Goal: Task Accomplishment & Management: Manage account settings

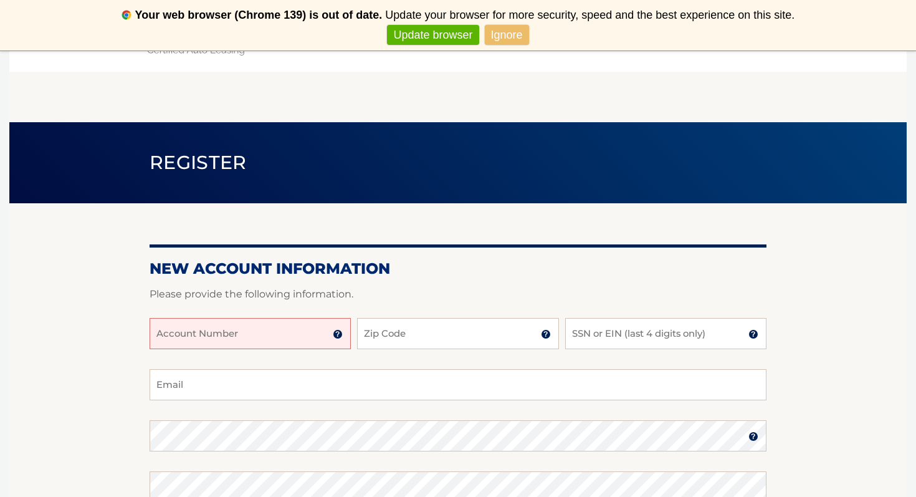
click at [287, 333] on input "Account Number" at bounding box center [250, 333] width 201 height 31
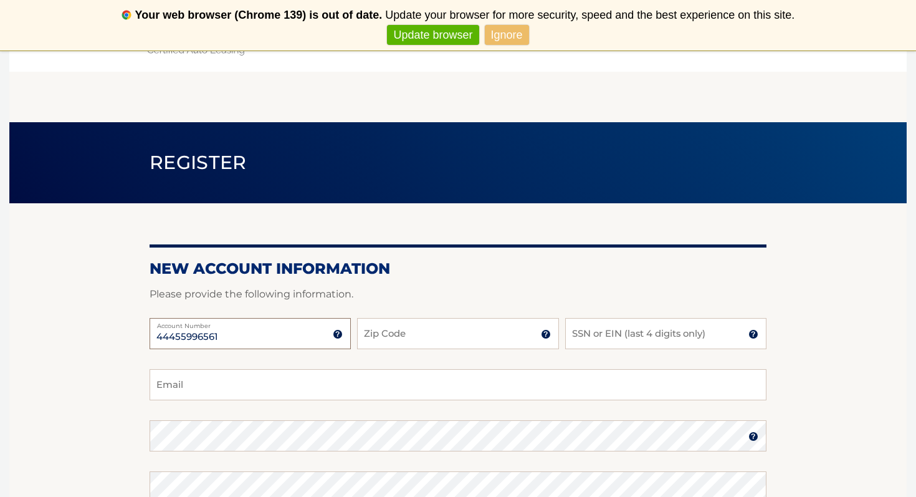
type input "44455996561"
click at [428, 338] on input "Zip Code" at bounding box center [457, 333] width 201 height 31
type input "11787"
click at [652, 334] on input "SSN or EIN (last 4 digits only)" at bounding box center [665, 333] width 201 height 31
click at [288, 381] on input "Email" at bounding box center [458, 384] width 617 height 31
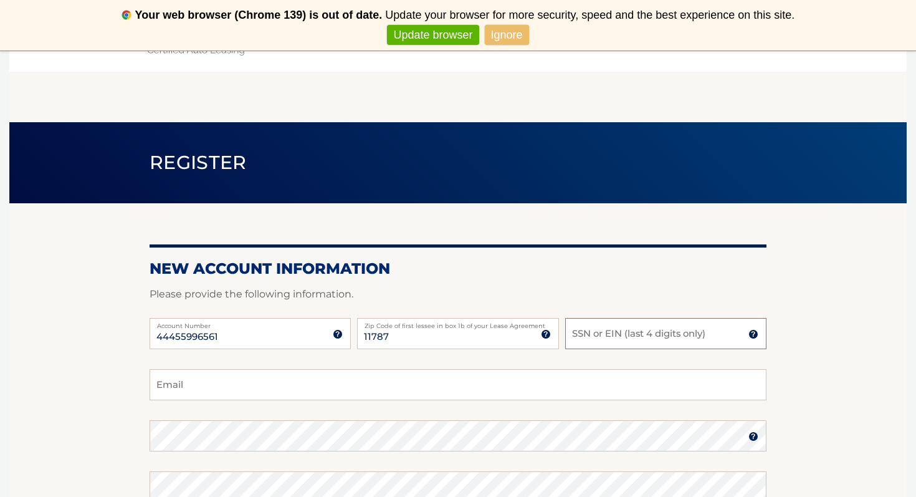
click at [583, 338] on input "SSN or EIN (last 4 digits only)" at bounding box center [665, 333] width 201 height 31
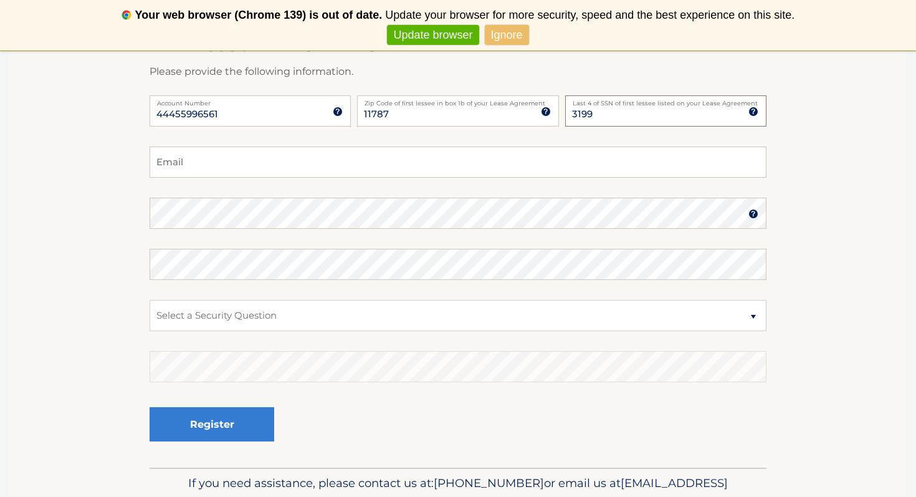
scroll to position [220, 0]
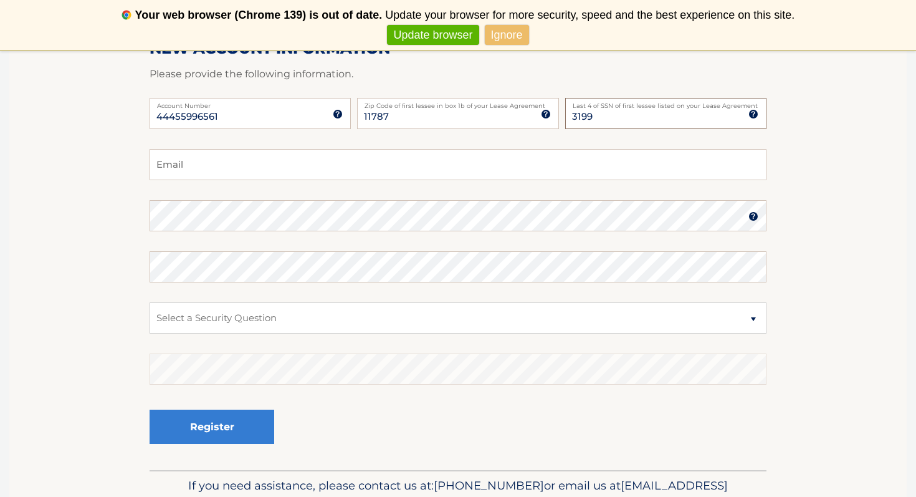
type input "3199"
click at [282, 171] on input "Email" at bounding box center [458, 164] width 617 height 31
type input "kryan0306@yahoo.com"
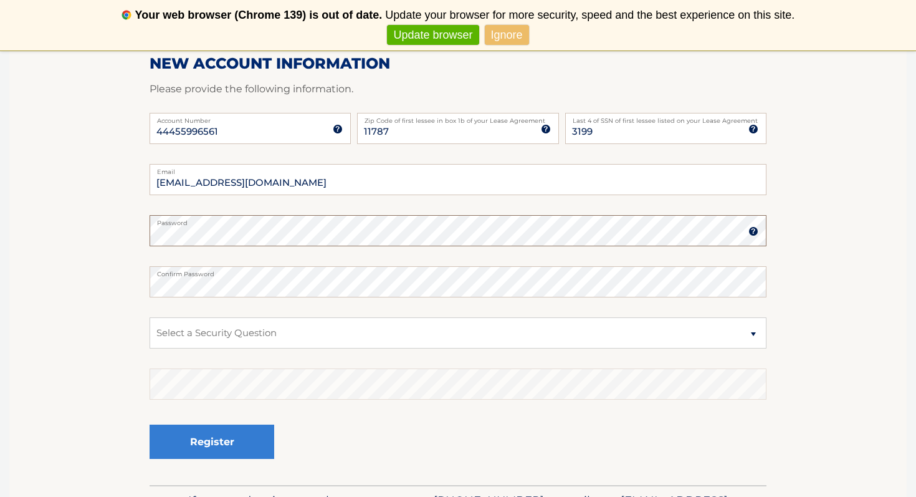
scroll to position [203, 0]
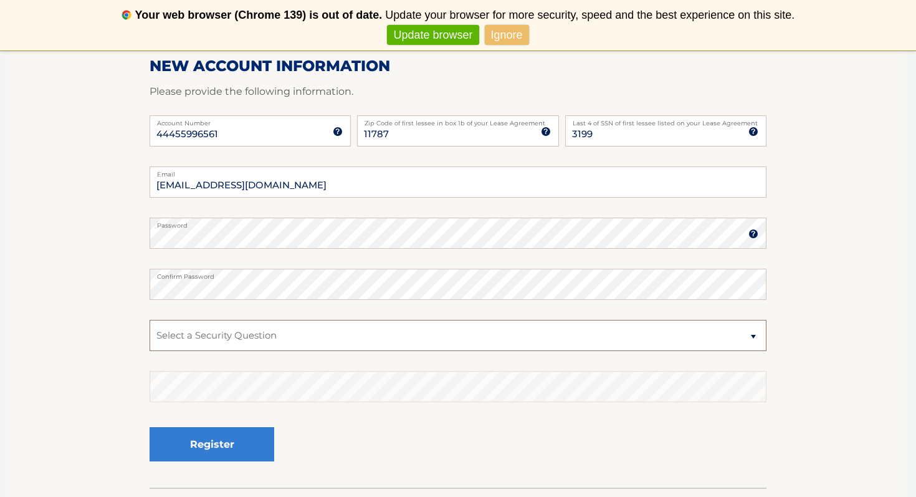
click at [325, 338] on select "Select a Security Question What was the name of your elementary school? What is…" at bounding box center [458, 335] width 617 height 31
select select "2"
click at [150, 320] on select "Select a Security Question What was the name of your elementary school? What is…" at bounding box center [458, 335] width 617 height 31
click at [302, 330] on select "Select a Security Question What was the name of your elementary school? What is…" at bounding box center [458, 335] width 617 height 31
click at [150, 320] on select "Select a Security Question What was the name of your elementary school? What is…" at bounding box center [458, 335] width 617 height 31
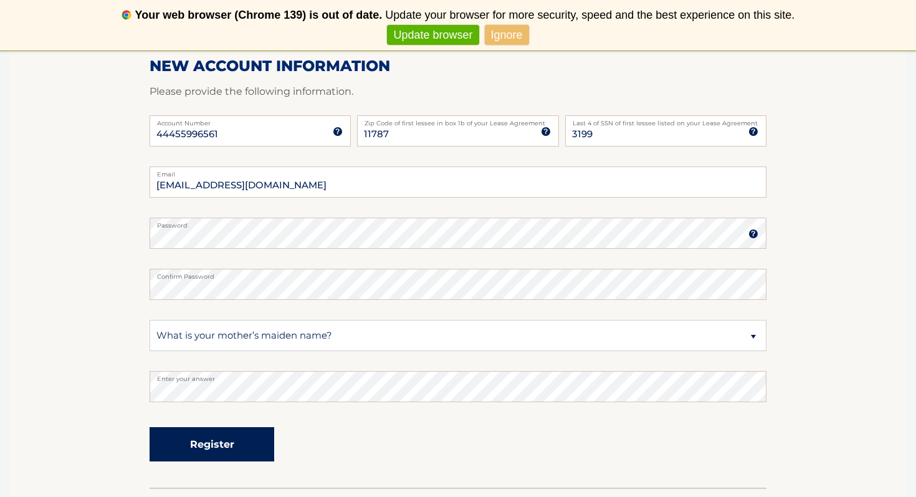
click at [194, 441] on button "Register" at bounding box center [212, 444] width 125 height 34
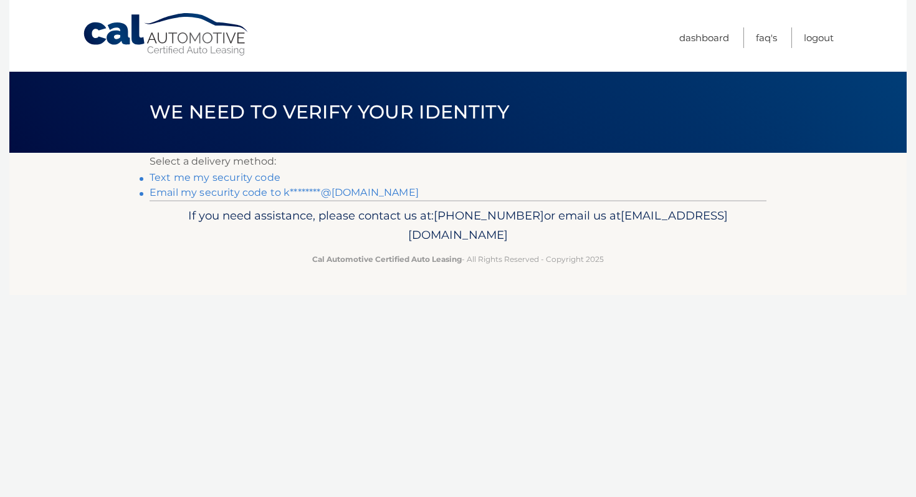
click at [245, 174] on link "Text me my security code" at bounding box center [215, 177] width 131 height 12
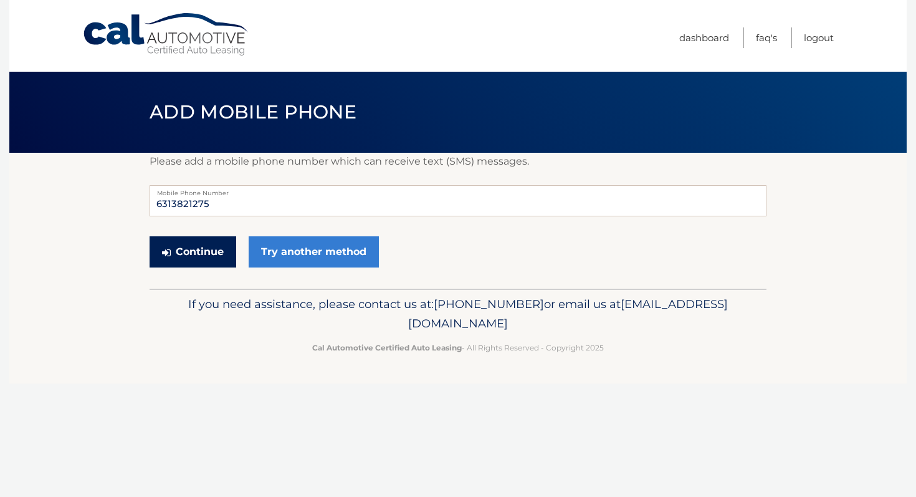
click at [213, 244] on button "Continue" at bounding box center [193, 251] width 87 height 31
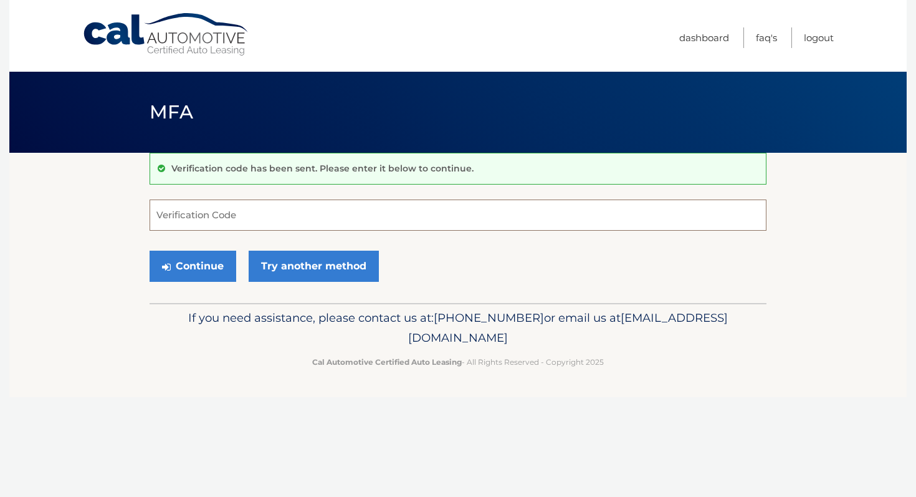
click at [213, 224] on input "Verification Code" at bounding box center [458, 214] width 617 height 31
type input "736786"
click at [211, 277] on button "Continue" at bounding box center [193, 266] width 87 height 31
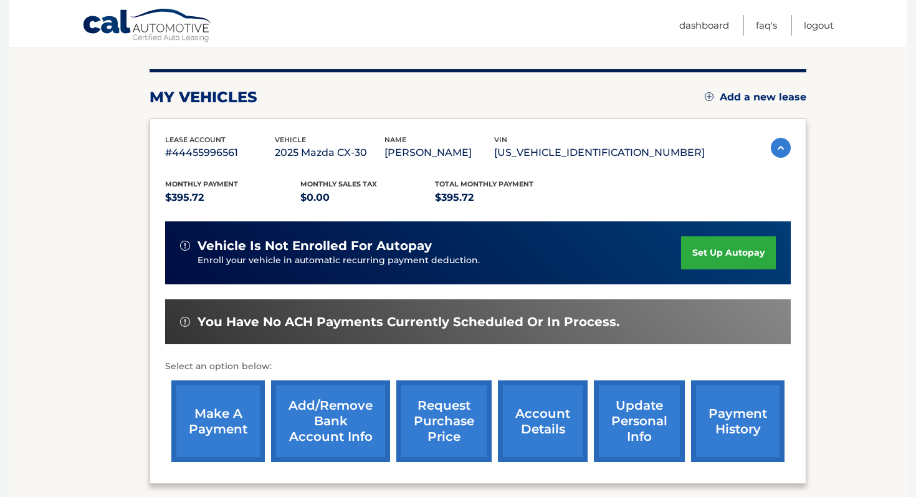
scroll to position [147, 0]
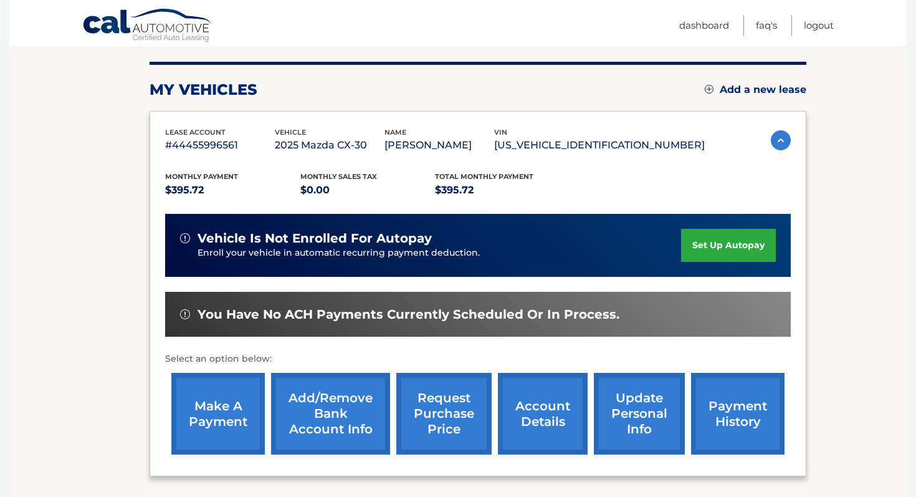
click at [703, 244] on link "set up autopay" at bounding box center [728, 245] width 95 height 33
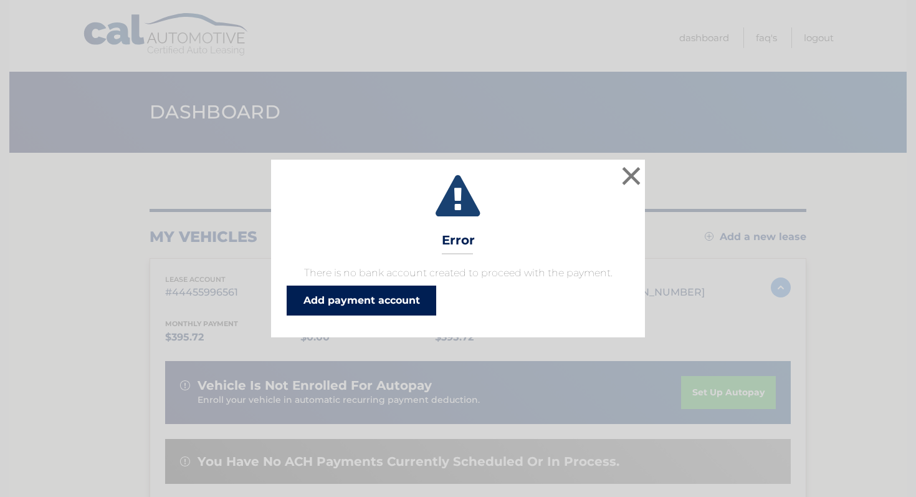
click at [357, 298] on link "Add payment account" at bounding box center [362, 300] width 150 height 30
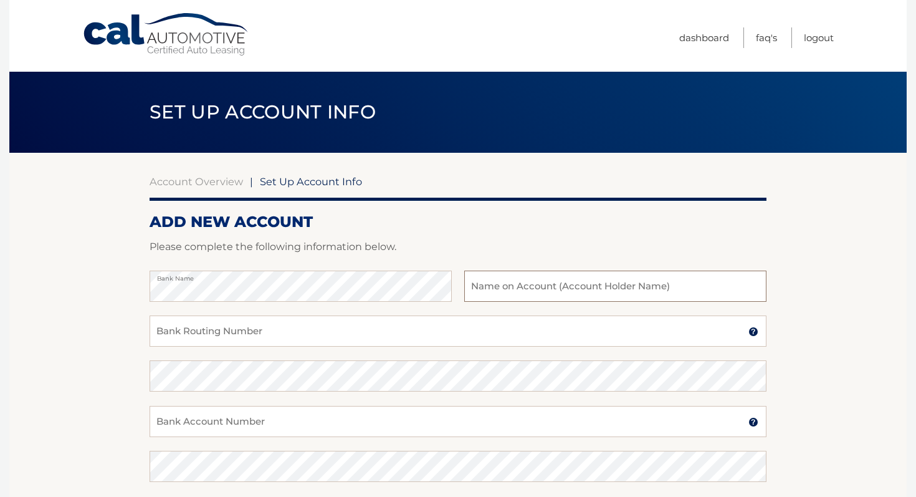
click at [583, 290] on input "text" at bounding box center [615, 285] width 302 height 31
type input "[PERSON_NAME]"
click at [255, 338] on input "Bank Routing Number" at bounding box center [458, 330] width 617 height 31
type input "221475786"
click at [241, 425] on input "Bank Account Number" at bounding box center [458, 421] width 617 height 31
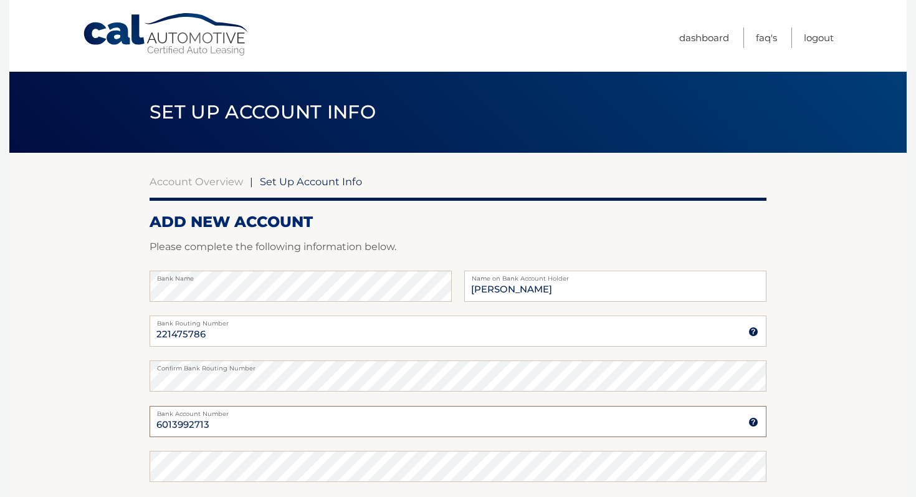
type input "6013992713"
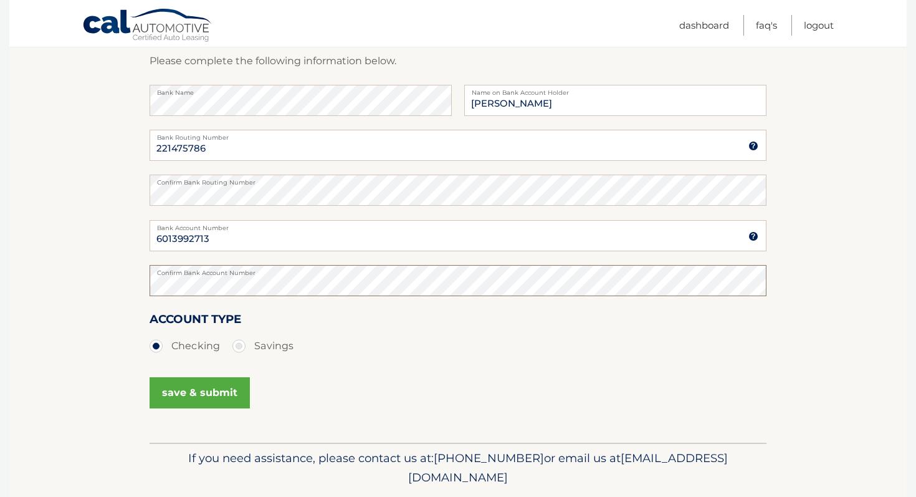
scroll to position [188, 0]
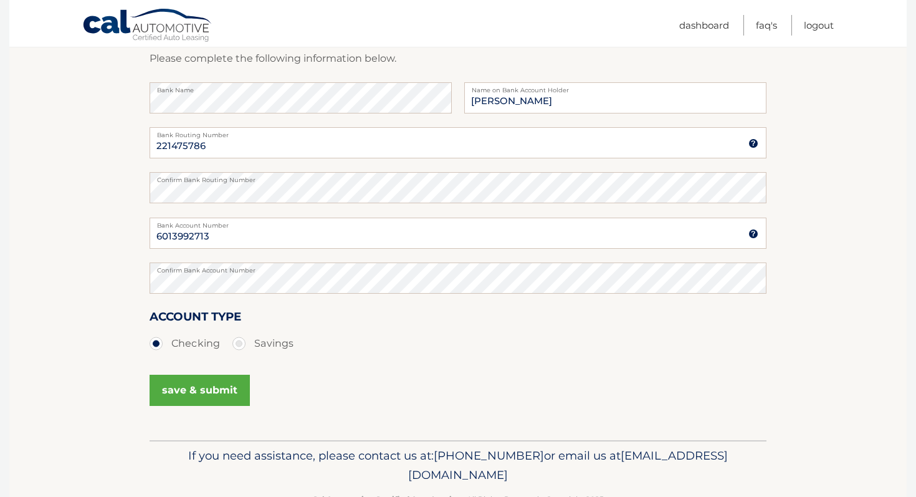
click at [191, 383] on button "save & submit" at bounding box center [200, 390] width 100 height 31
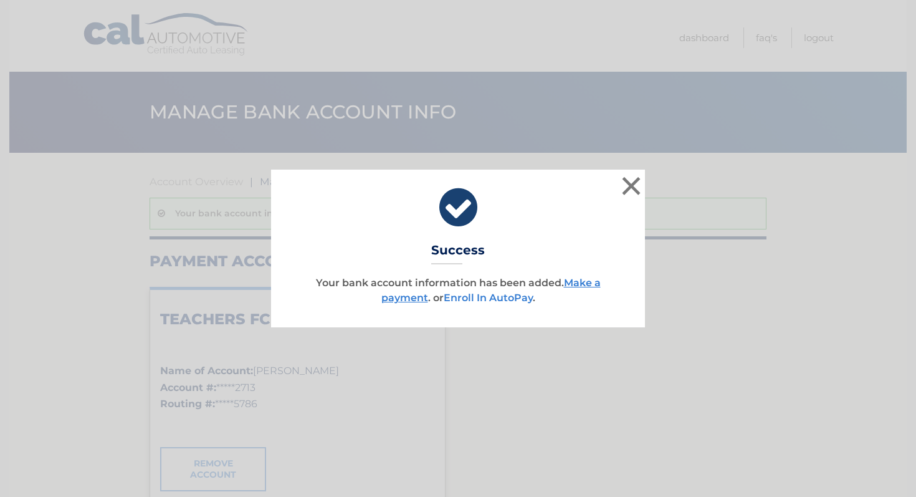
click at [490, 299] on link "Enroll In AutoPay" at bounding box center [488, 298] width 89 height 12
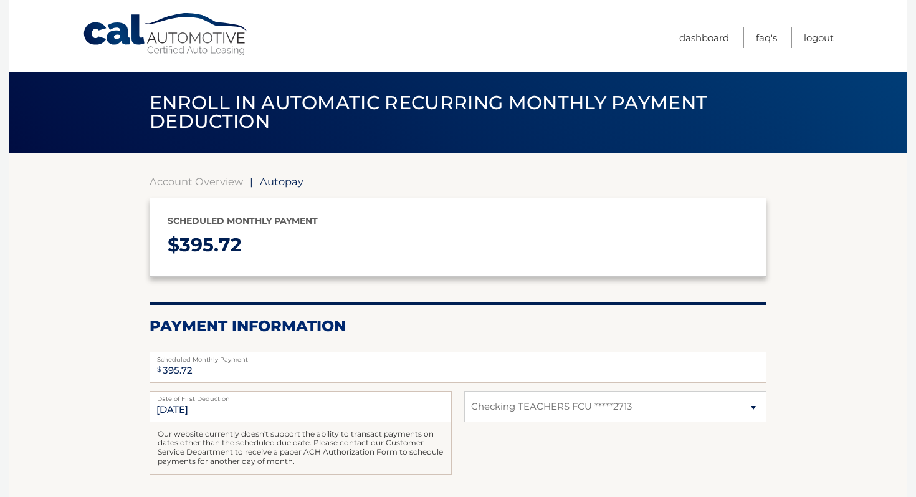
select select "NGE5MmU1ZTAtNGZmYi00ODkxLWJjMTQtYTdkYjU4MmIzMzAw"
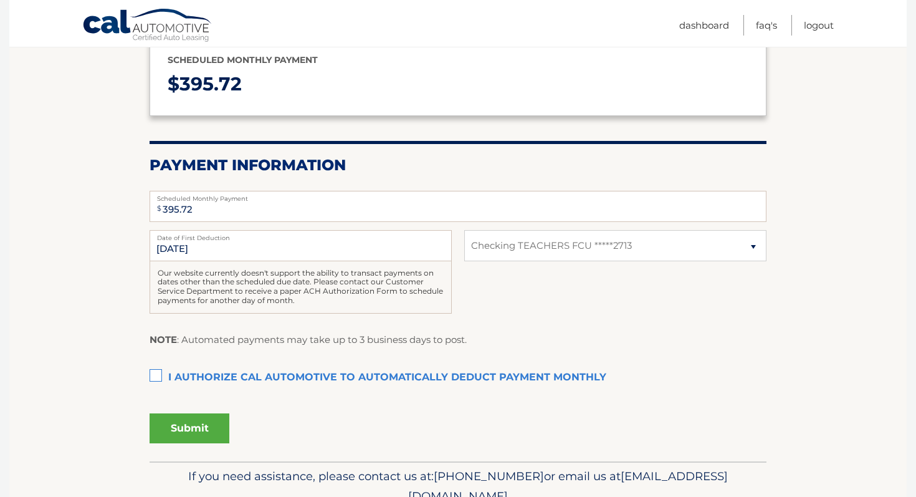
scroll to position [162, 0]
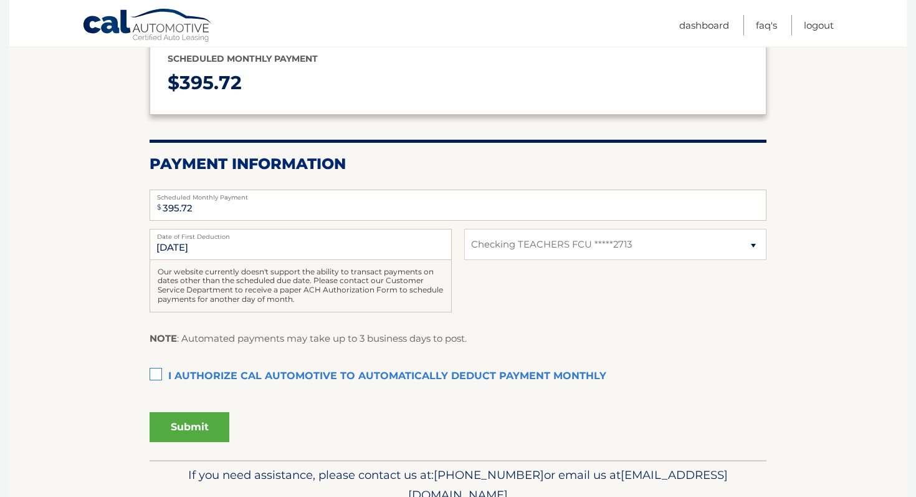
click at [161, 375] on label "I authorize cal automotive to automatically deduct payment monthly This checkbo…" at bounding box center [458, 376] width 617 height 25
click at [0, 0] on input "I authorize cal automotive to automatically deduct payment monthly This checkbo…" at bounding box center [0, 0] width 0 height 0
click at [848, 89] on section "Account Overview | Autopay Scheduled monthly payment $ 395.72 Payment Informati…" at bounding box center [457, 225] width 897 height 469
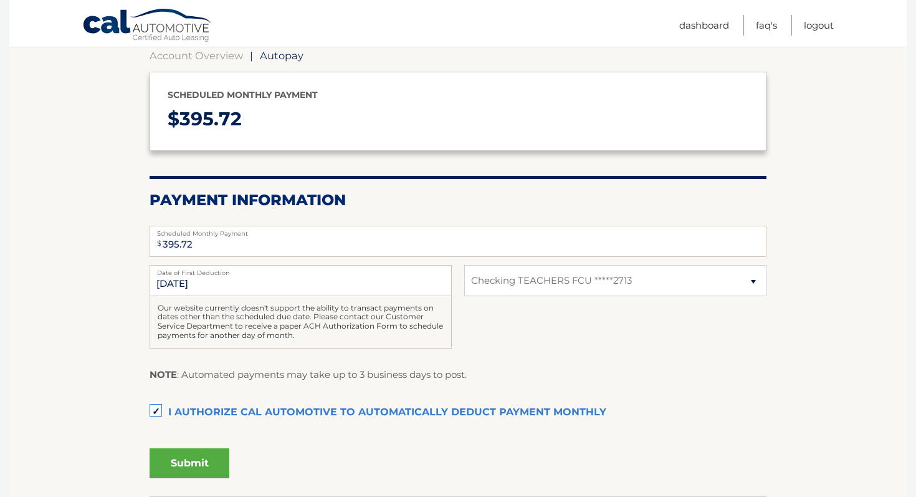
scroll to position [127, 0]
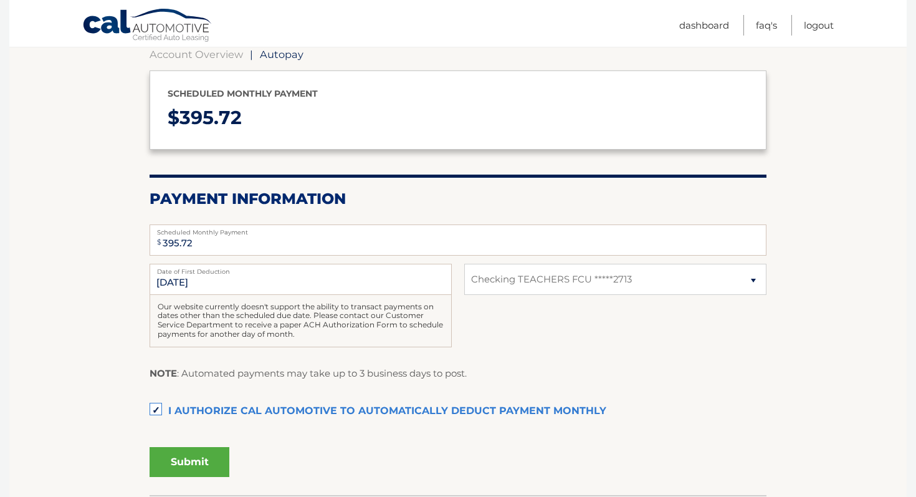
click at [185, 456] on button "Submit" at bounding box center [190, 462] width 80 height 30
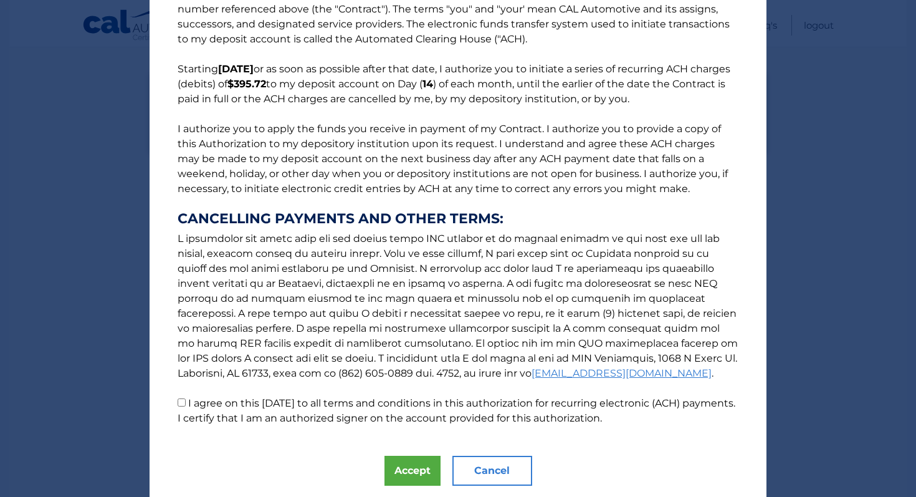
scroll to position [92, 0]
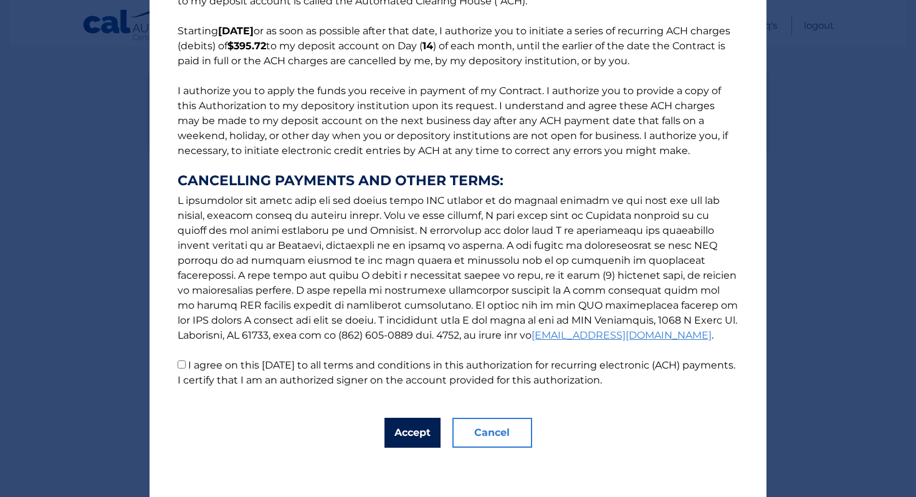
click at [404, 432] on button "Accept" at bounding box center [412, 433] width 56 height 30
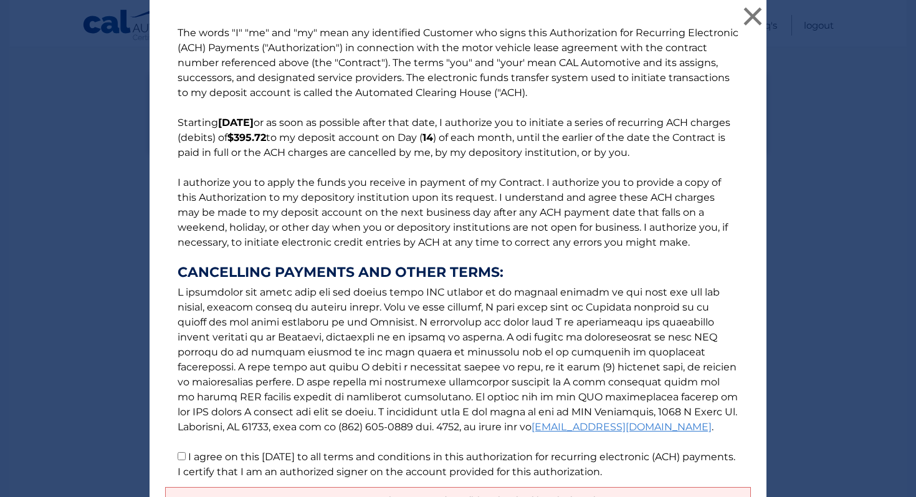
scroll to position [122, 0]
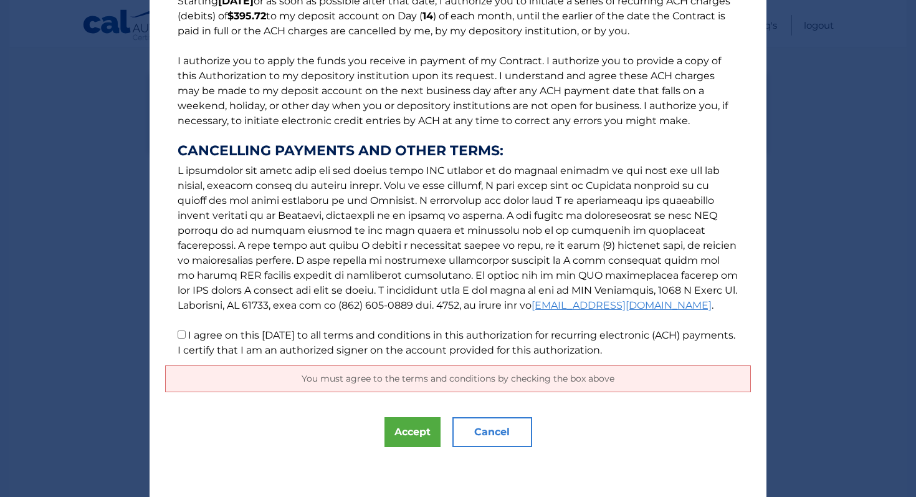
click at [184, 336] on input "I agree on this 10/12/2025 to all terms and conditions in this authorization fo…" at bounding box center [182, 334] width 8 height 8
checkbox input "true"
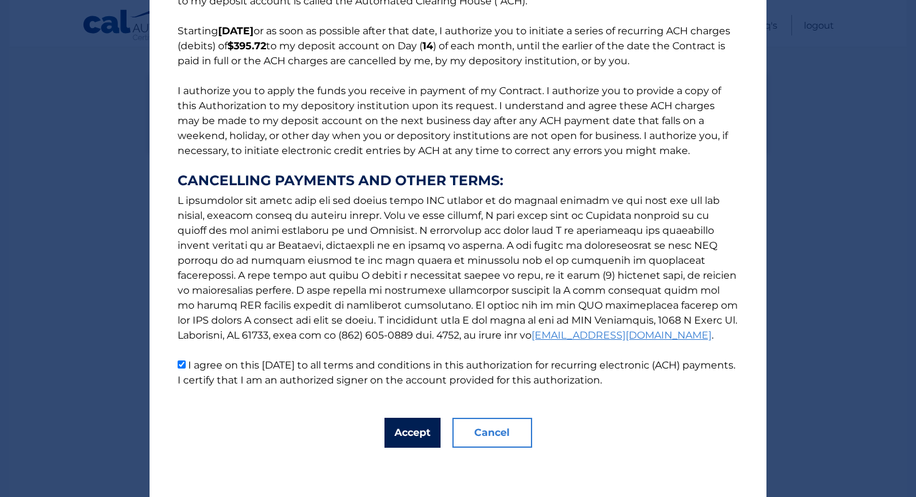
click at [410, 427] on button "Accept" at bounding box center [412, 433] width 56 height 30
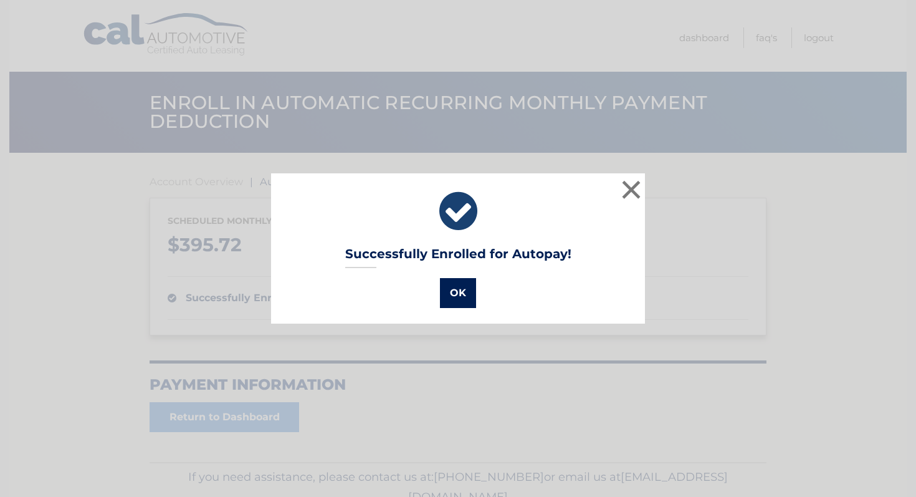
click at [460, 287] on button "OK" at bounding box center [458, 293] width 36 height 30
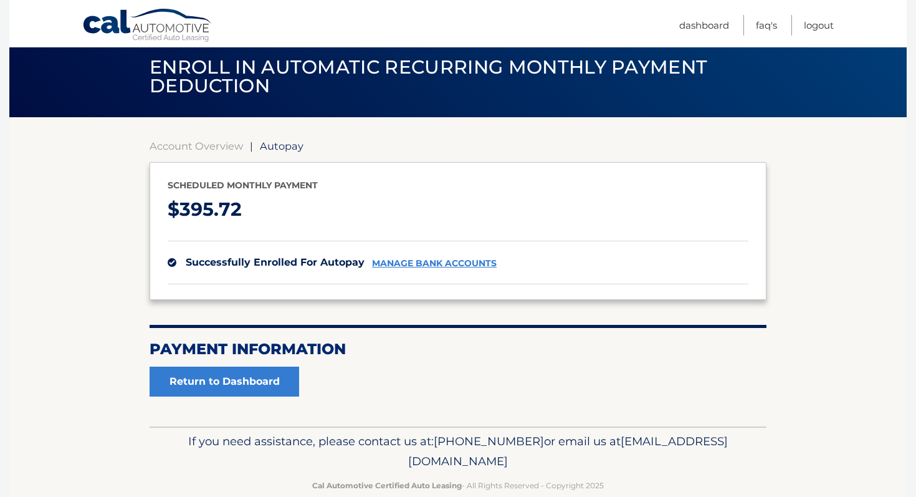
scroll to position [60, 0]
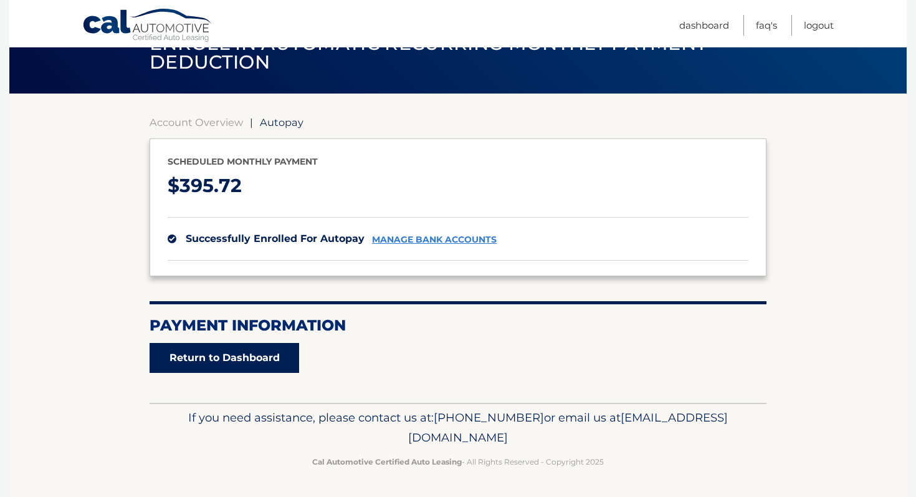
click at [245, 363] on link "Return to Dashboard" at bounding box center [225, 358] width 150 height 30
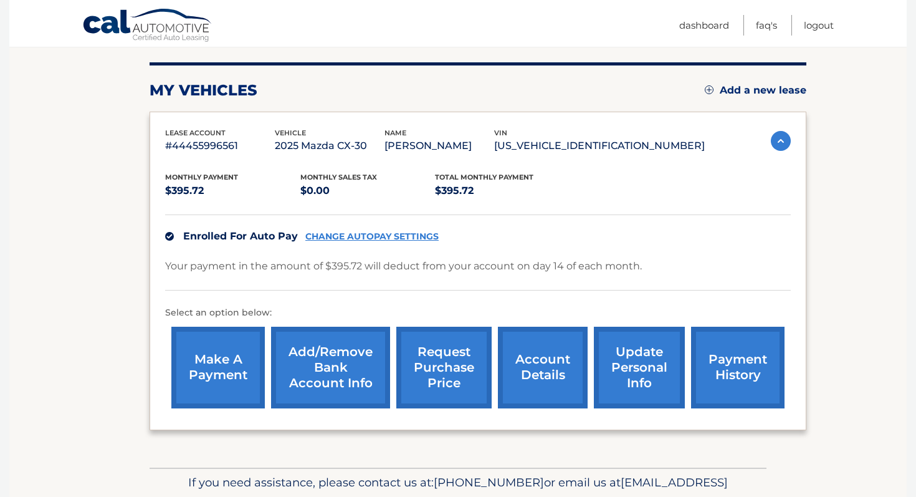
scroll to position [147, 0]
